Goal: Task Accomplishment & Management: Use online tool/utility

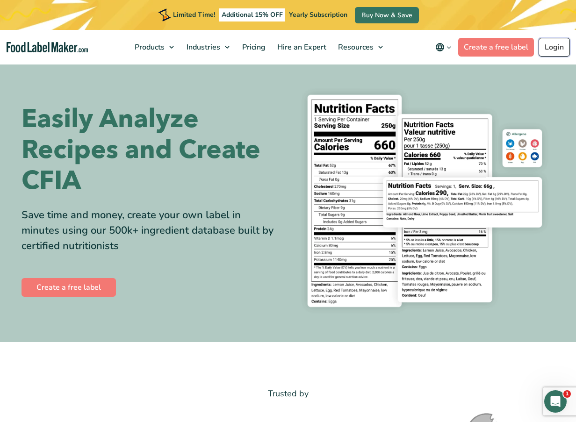
click at [550, 50] on link "Login" at bounding box center [553, 47] width 31 height 19
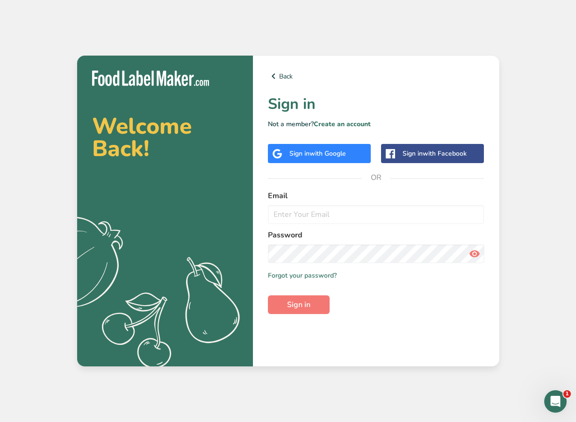
click at [334, 158] on div "Sign in with Google" at bounding box center [317, 154] width 57 height 10
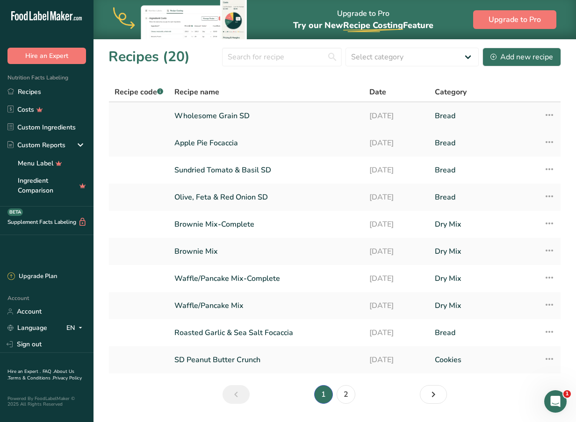
click at [333, 115] on link "Wholesome Grain SD" at bounding box center [266, 116] width 184 height 20
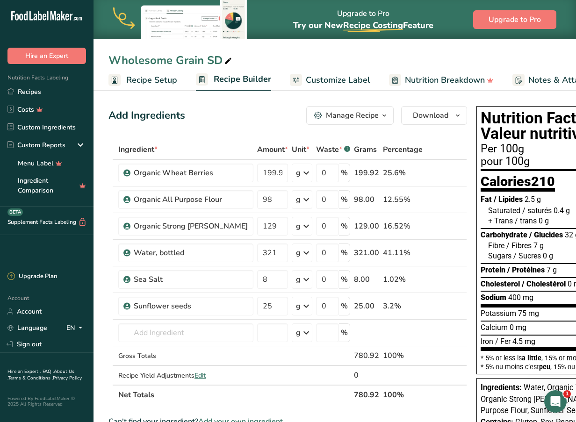
click at [333, 83] on span "Customize Label" at bounding box center [338, 80] width 64 height 13
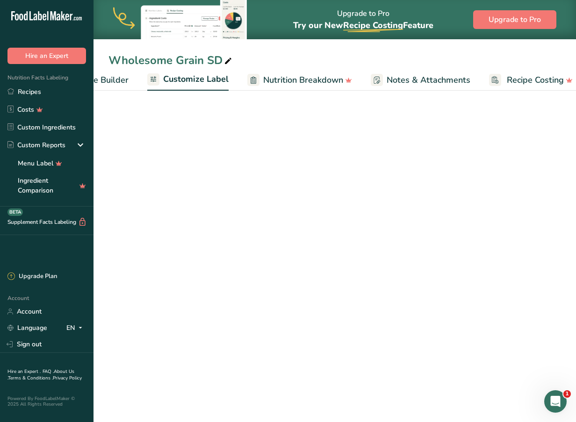
scroll to position [0, 153]
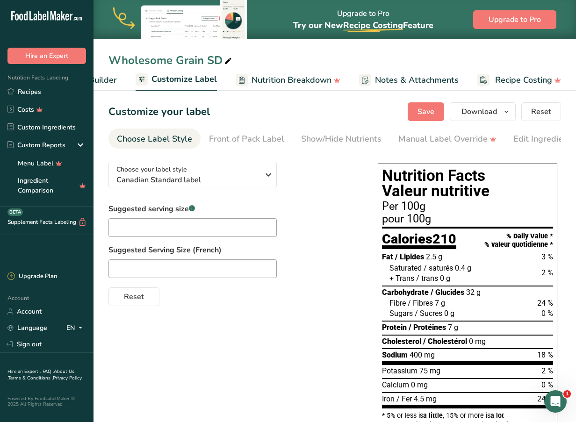
click at [196, 56] on div "Wholesome Grain SD" at bounding box center [170, 60] width 125 height 17
drag, startPoint x: 200, startPoint y: 60, endPoint x: 87, endPoint y: 57, distance: 113.6
click at [87, 57] on div ".a-20{fill:#fff;} Hire an Expert Nutrition Facts Labeling Recipes Costs Custom …" at bounding box center [288, 281] width 576 height 562
type input "Harvest SD"
click at [177, 63] on input "Harvest SD" at bounding box center [334, 60] width 452 height 17
